Goal: Use online tool/utility: Utilize a website feature to perform a specific function

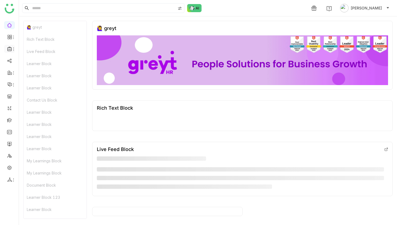
click at [13, 49] on icon at bounding box center [13, 49] width 4 height 4
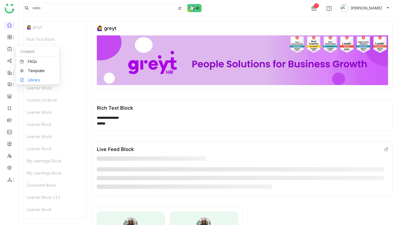
click at [30, 78] on link "Library" at bounding box center [37, 80] width 35 height 4
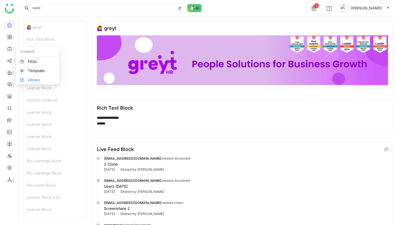
click at [43, 80] on link "Library" at bounding box center [37, 80] width 35 height 4
click at [32, 80] on link "Library" at bounding box center [37, 80] width 35 height 4
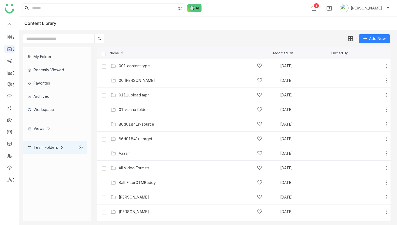
click at [49, 54] on div "My Folder" at bounding box center [55, 56] width 64 height 13
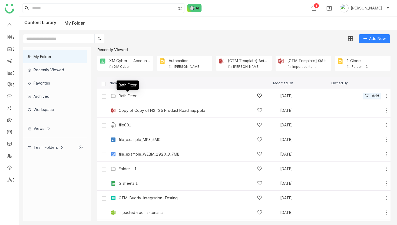
click at [127, 96] on div "Bath Fitter" at bounding box center [128, 96] width 18 height 4
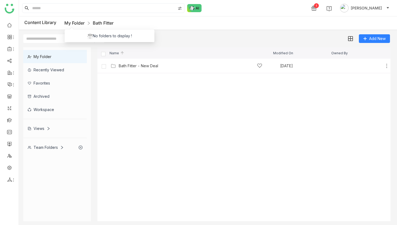
click at [82, 21] on link "My Folder" at bounding box center [74, 22] width 20 height 5
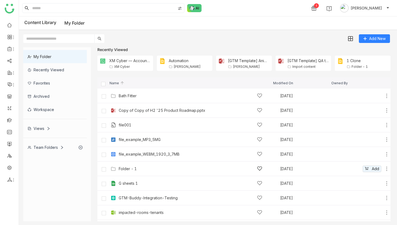
scroll to position [86, 0]
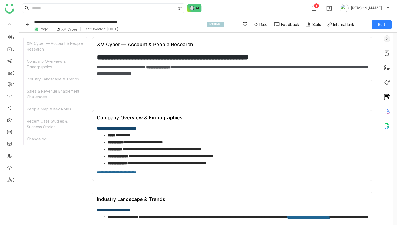
scroll to position [197, 0]
click at [48, 137] on div "Changelog" at bounding box center [55, 139] width 63 height 12
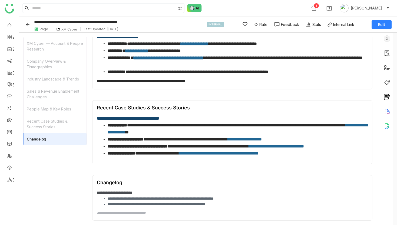
scroll to position [325, 0]
click at [68, 28] on div "XM Cyber" at bounding box center [69, 29] width 16 height 4
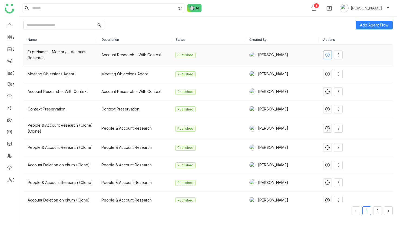
click at [328, 54] on icon at bounding box center [327, 55] width 4 height 4
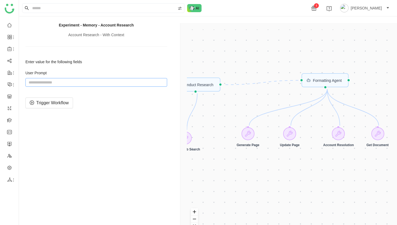
click at [106, 82] on input "string" at bounding box center [96, 82] width 142 height 9
paste input "**********"
type input "**********"
click at [56, 101] on span "Trigger Workflow" at bounding box center [52, 103] width 32 height 7
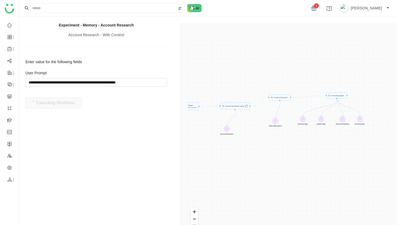
drag, startPoint x: 292, startPoint y: 163, endPoint x: 323, endPoint y: 142, distance: 37.7
click at [323, 142] on div "Trigger Start workflow Formatting Agent Account Resolution Agent Conduct Resear…" at bounding box center [290, 135] width 206 height 212
click at [195, 224] on button "fit view" at bounding box center [194, 226] width 7 height 7
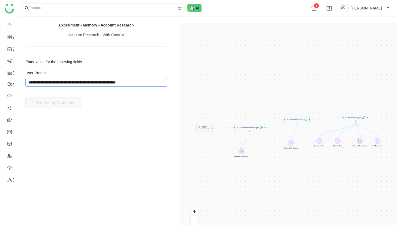
click at [138, 82] on input "string" at bounding box center [96, 82] width 142 height 9
paste input "**********"
type input "**********"
click at [81, 81] on input "string" at bounding box center [96, 82] width 142 height 9
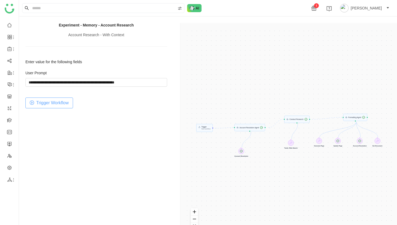
click at [58, 100] on span "Trigger Workflow" at bounding box center [52, 103] width 32 height 7
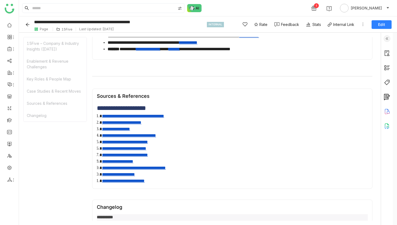
scroll to position [349, 0]
